Goal: Check status: Check status

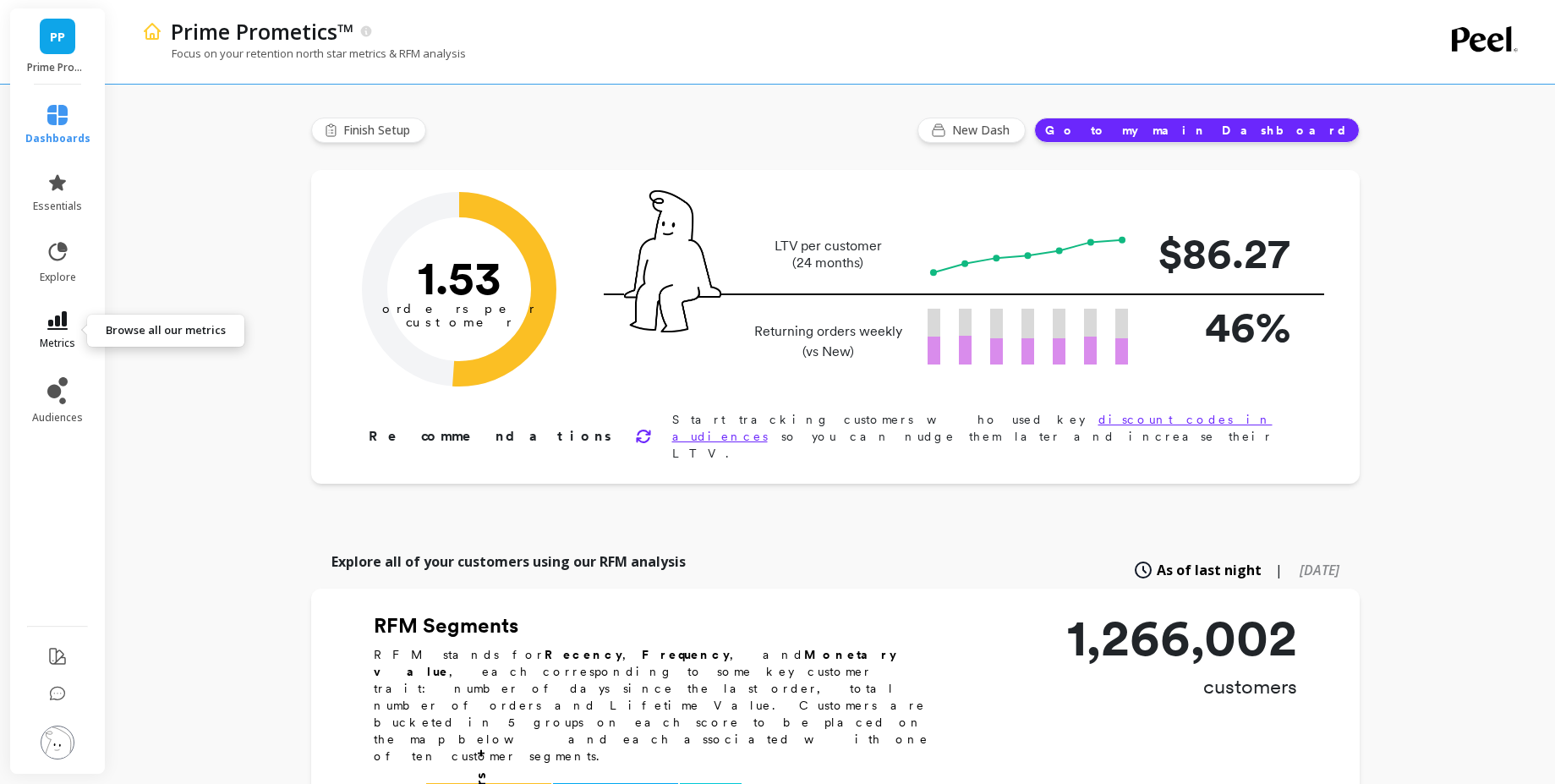
click at [66, 317] on icon at bounding box center [57, 320] width 20 height 18
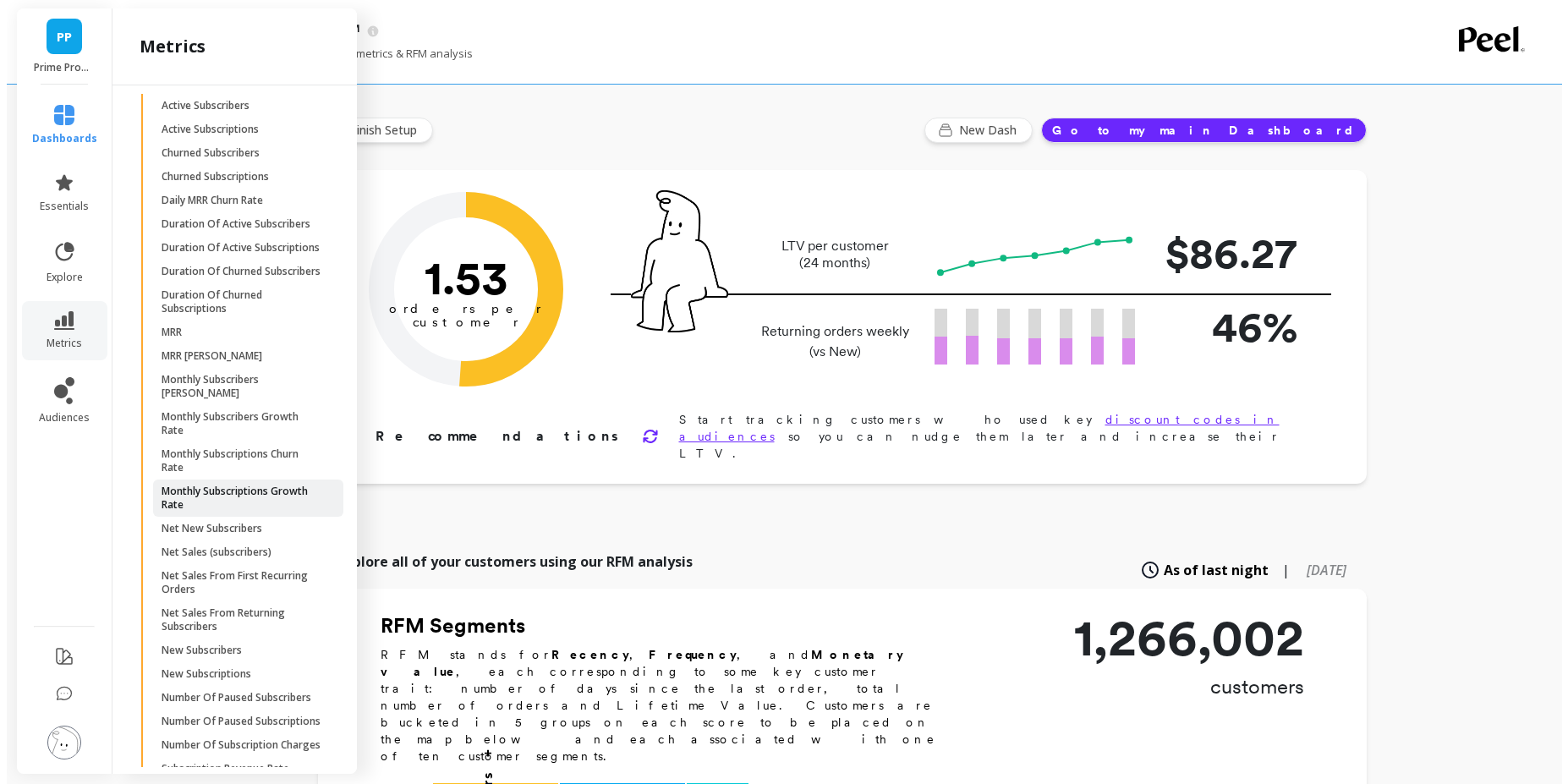
scroll to position [2092, 0]
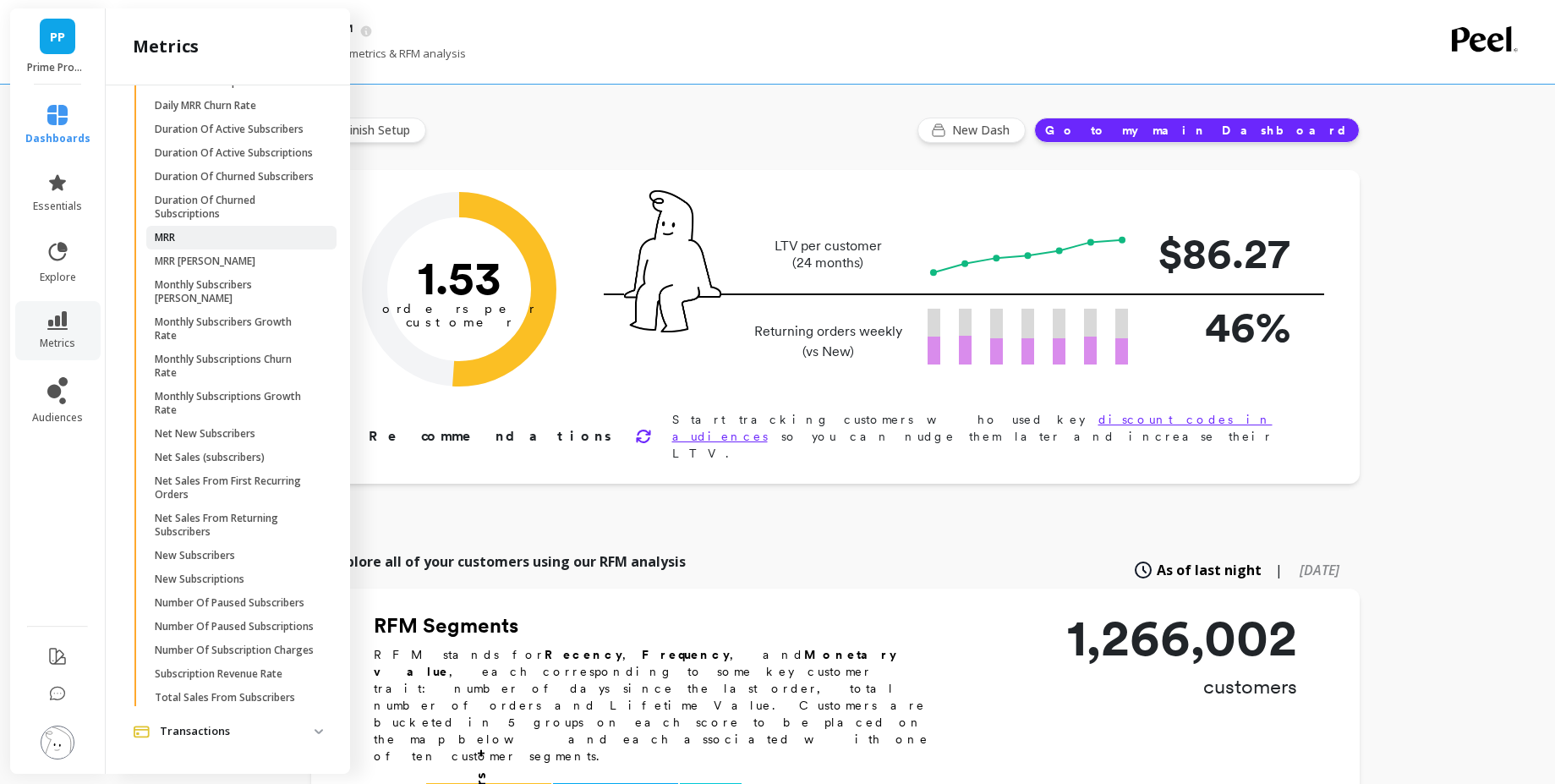
click at [187, 231] on span "MRR" at bounding box center [236, 237] width 162 height 14
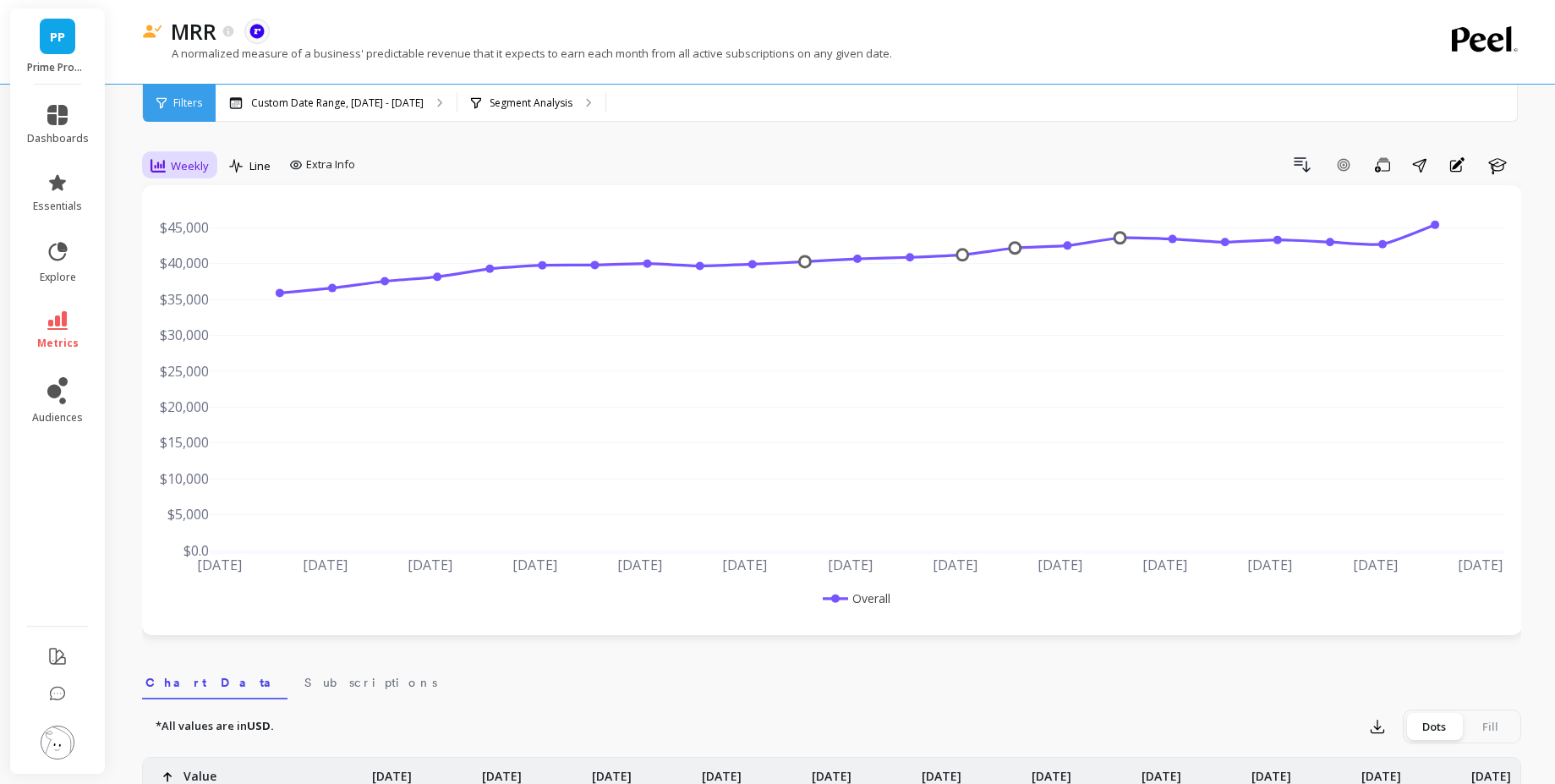
click at [204, 179] on div "Weekly" at bounding box center [179, 166] width 68 height 29
click at [180, 302] on div "Monthly" at bounding box center [205, 301] width 96 height 16
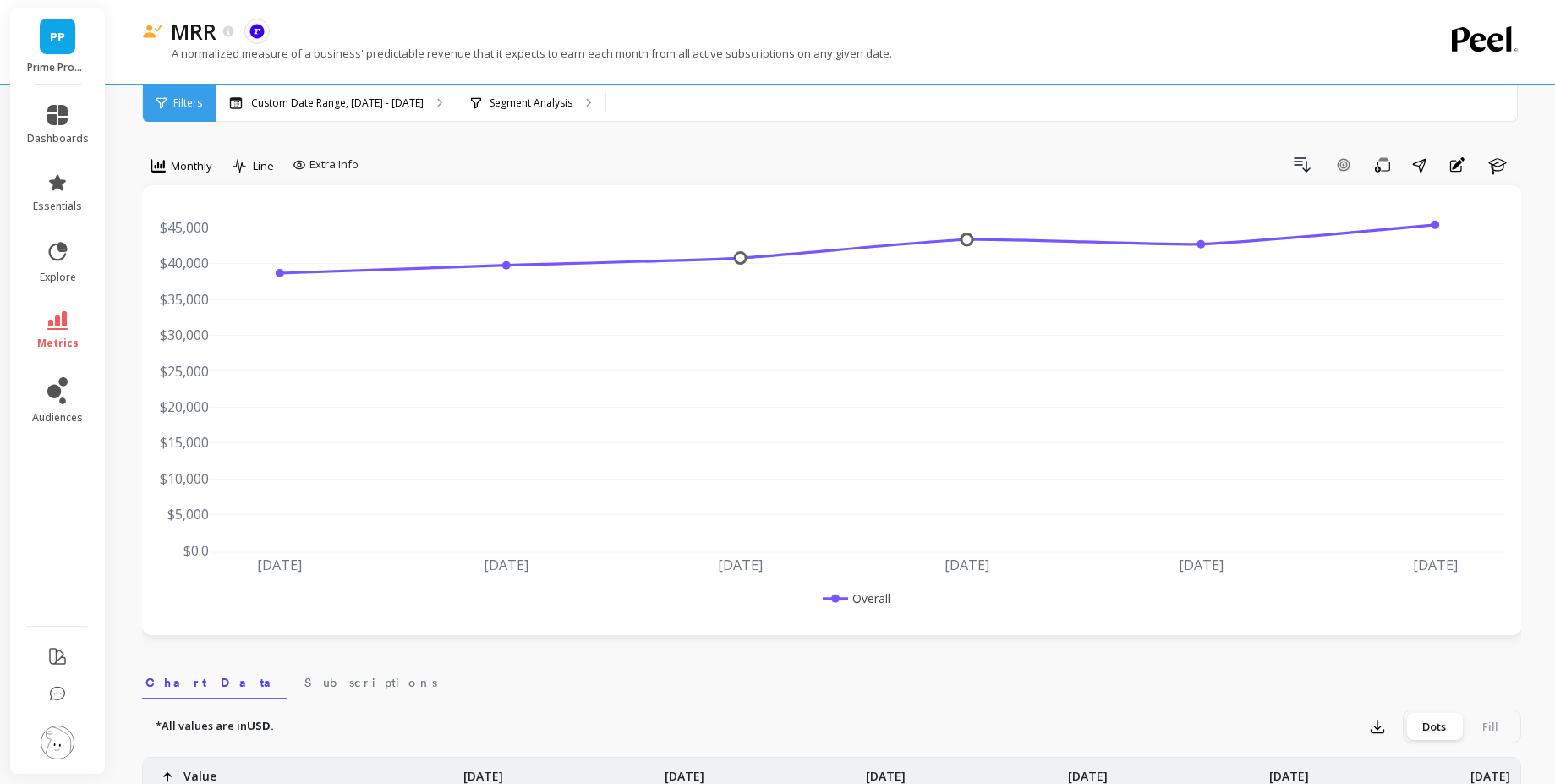
click at [1088, 57] on div "A normalized measure of a business' predictable revenue that it expects to earn…" at bounding box center [762, 61] width 1241 height 32
click at [281, 96] on p "Custom Date Range, [DATE] - [DATE]" at bounding box center [338, 103] width 173 height 14
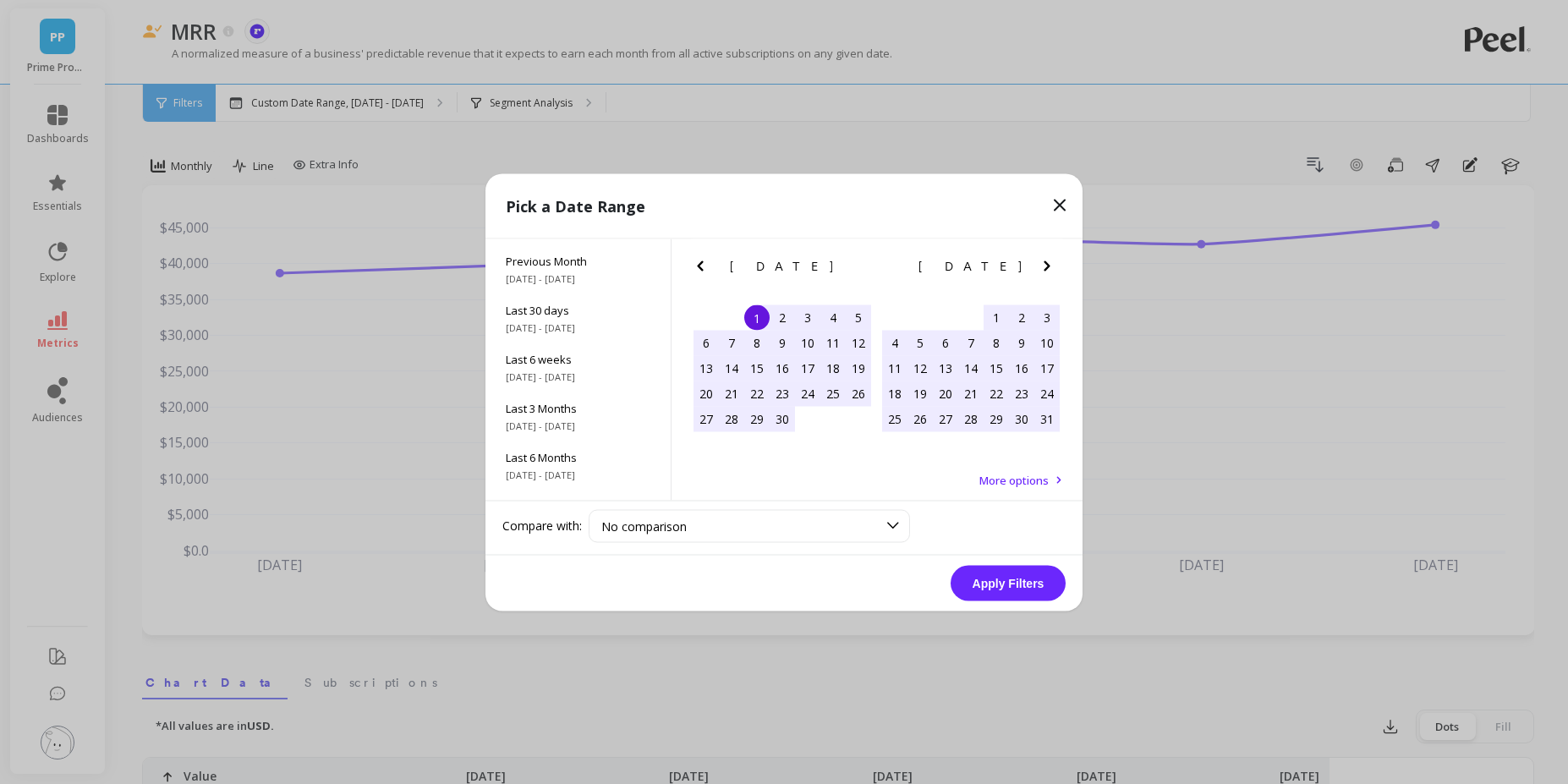
scroll to position [229, 0]
click at [541, 470] on span "All Data" at bounding box center [578, 467] width 145 height 15
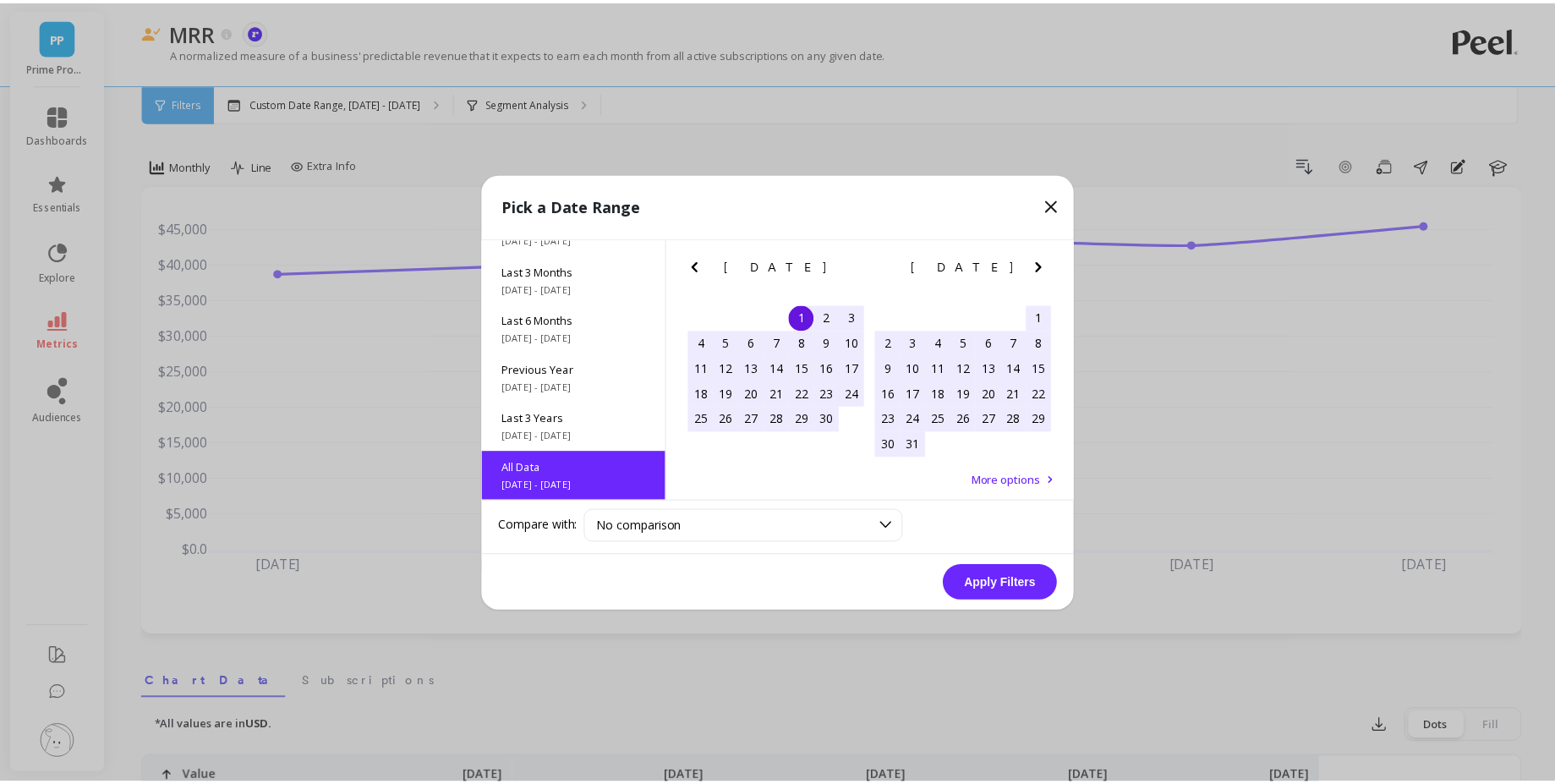
scroll to position [1, 0]
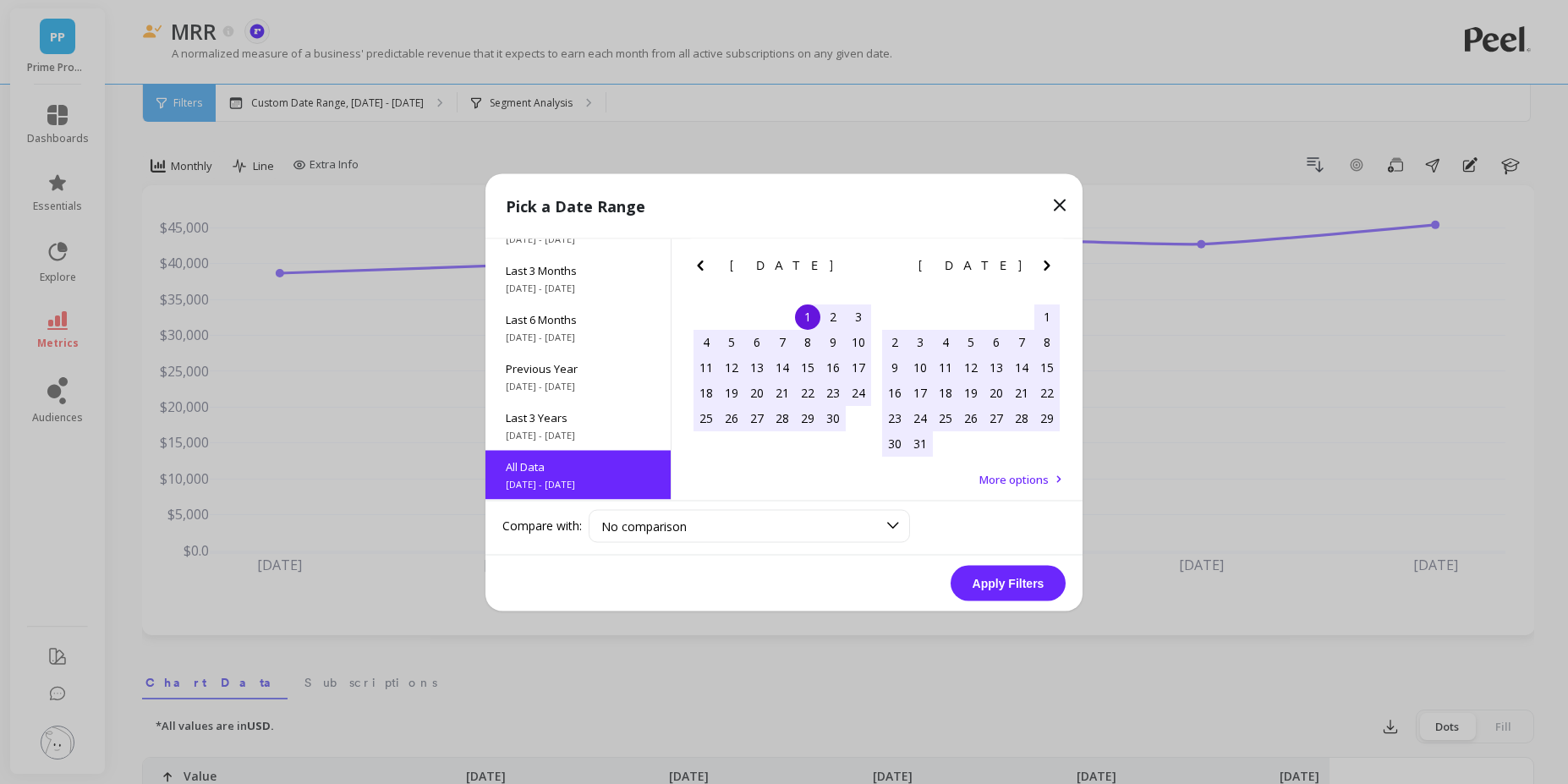
click at [986, 581] on button "Apply Filters" at bounding box center [1008, 582] width 115 height 35
